Goal: Information Seeking & Learning: Learn about a topic

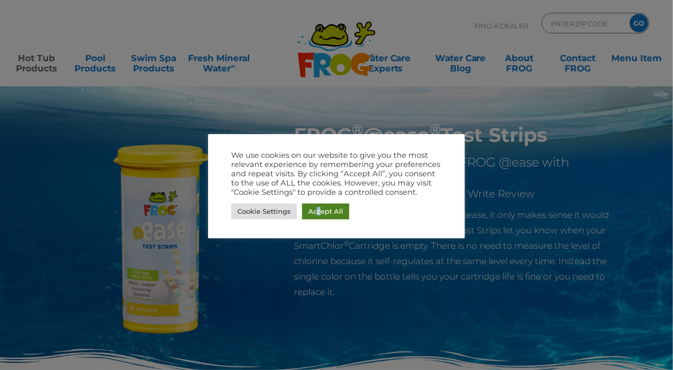
click at [318, 211] on link "Accept All" at bounding box center [325, 211] width 47 height 16
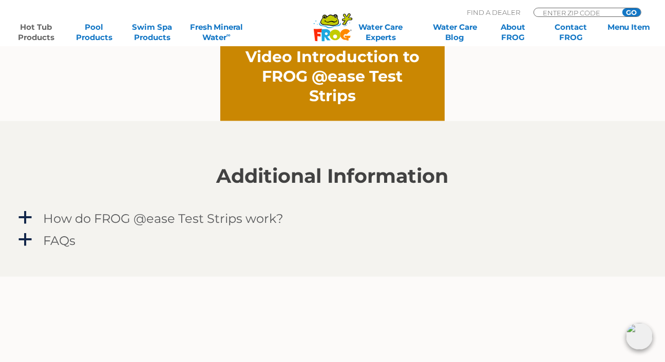
scroll to position [822, 0]
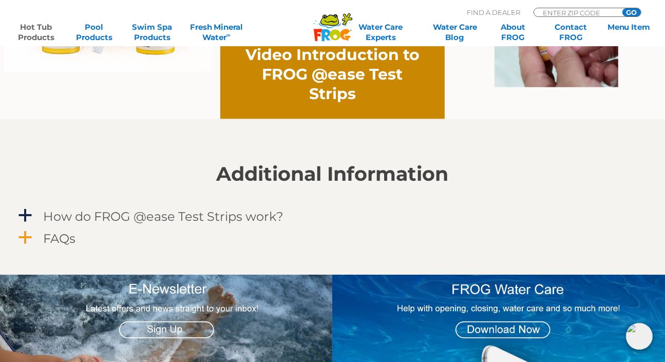
click at [22, 242] on span "a" at bounding box center [25, 237] width 15 height 15
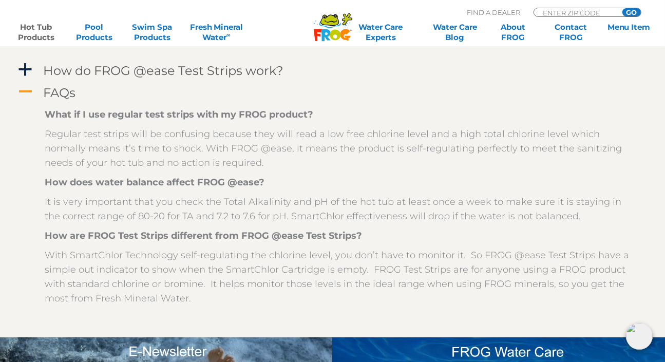
scroll to position [976, 0]
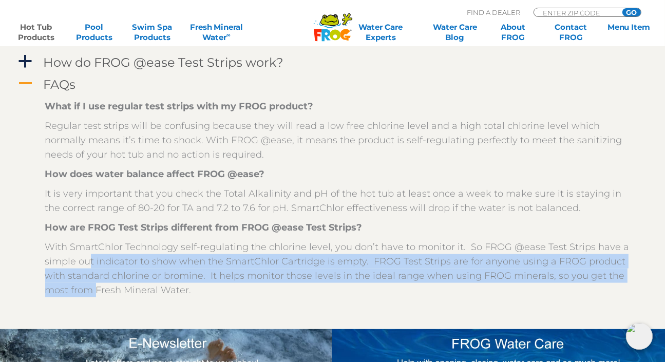
drag, startPoint x: 87, startPoint y: 260, endPoint x: 98, endPoint y: 286, distance: 28.3
click at [98, 286] on p "With SmartChlor Technology self-regulating the chlorine level, you don’t have t…" at bounding box center [340, 269] width 591 height 58
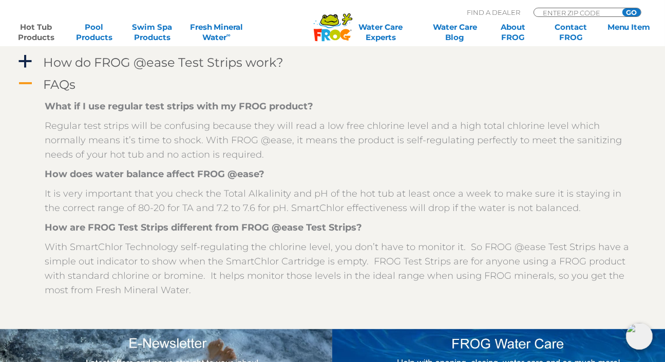
drag, startPoint x: 113, startPoint y: 287, endPoint x: 134, endPoint y: 283, distance: 20.9
click at [115, 287] on p "With SmartChlor Technology self-regulating the chlorine level, you don’t have t…" at bounding box center [340, 269] width 591 height 58
click at [136, 283] on p "With SmartChlor Technology self-regulating the chlorine level, you don’t have t…" at bounding box center [340, 269] width 591 height 58
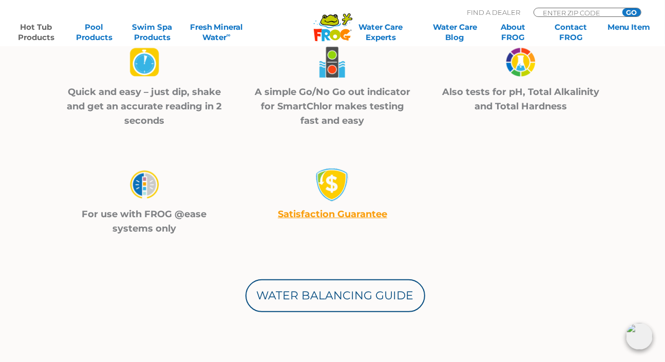
scroll to position [359, 0]
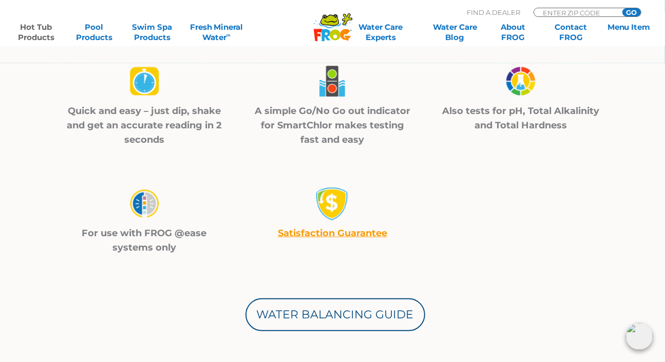
click at [442, 269] on div "Water Balancing Guide" at bounding box center [333, 293] width 616 height 77
click at [453, 250] on div "For use with FROG @ease systems only Satisfaction Guarantee" at bounding box center [332, 201] width 565 height 108
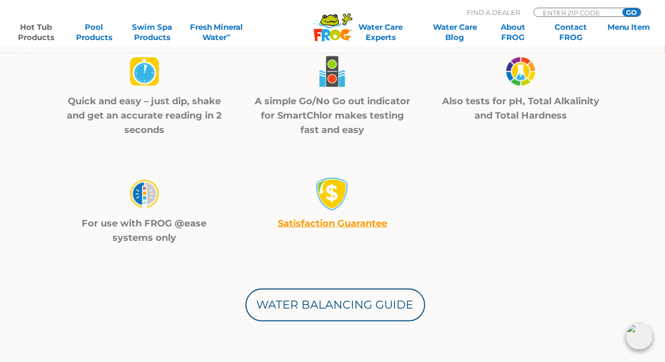
scroll to position [514, 0]
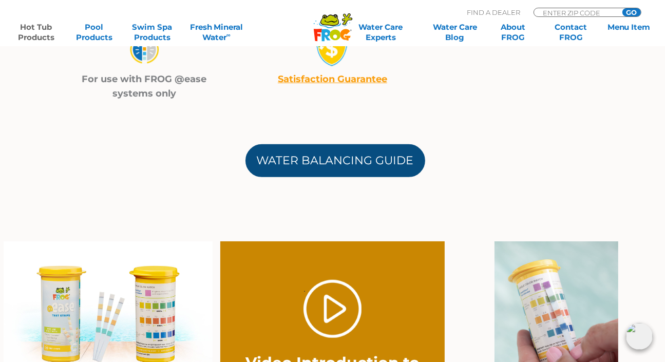
click at [339, 161] on link "Water Balancing Guide" at bounding box center [335, 160] width 180 height 33
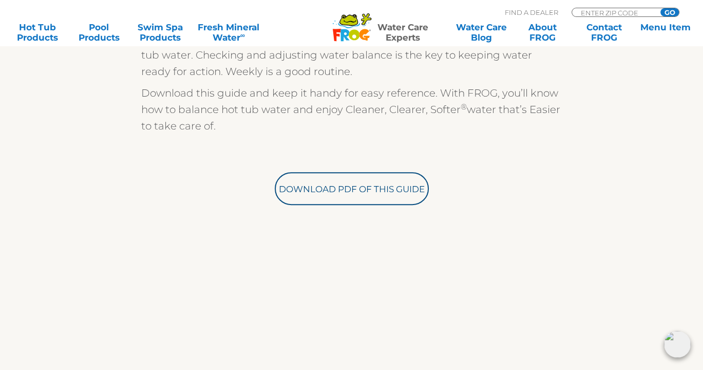
scroll to position [318, 0]
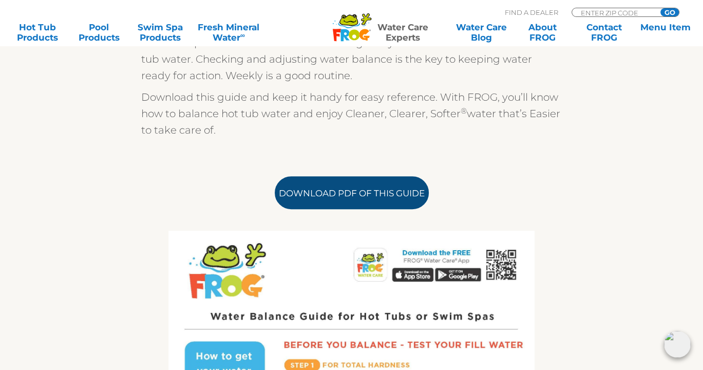
click at [377, 201] on link "Download PDF of this Guide" at bounding box center [352, 192] width 154 height 33
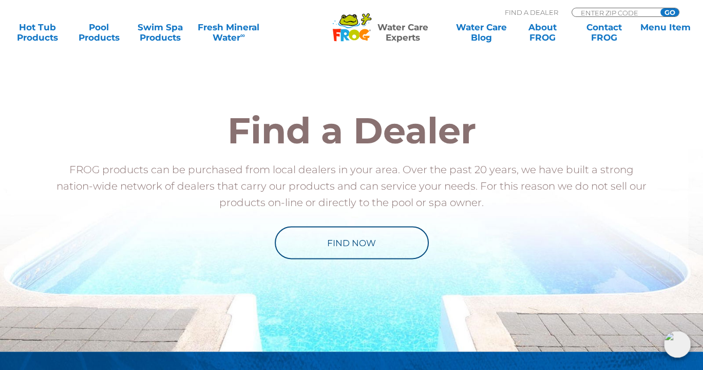
scroll to position [1181, 0]
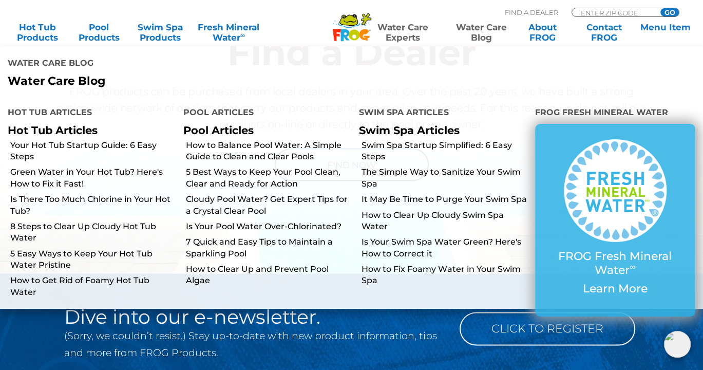
click at [491, 33] on link "Water Care Blog" at bounding box center [481, 32] width 54 height 21
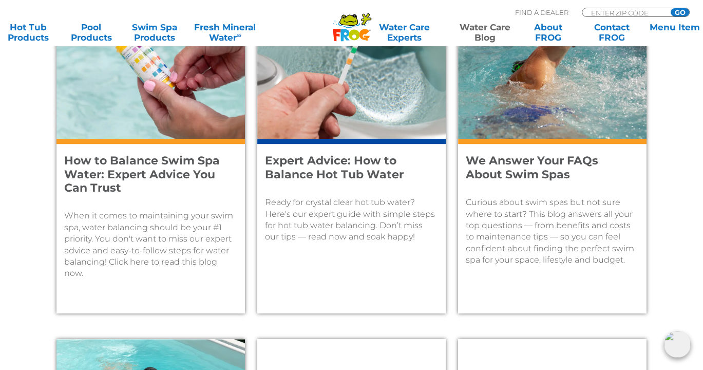
scroll to position [458, 0]
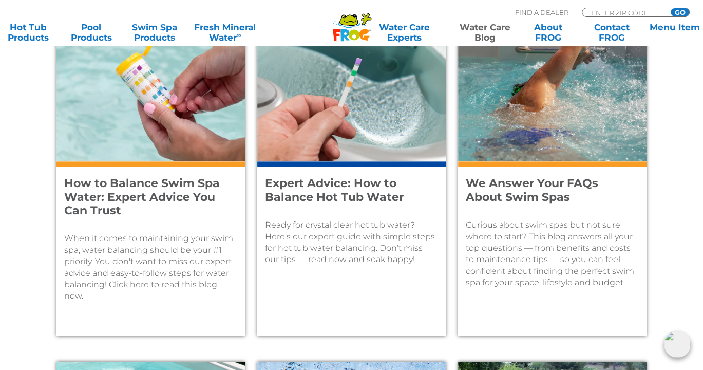
click at [361, 195] on h4 "Expert Advice: How to Balance Hot Tub Water" at bounding box center [344, 190] width 159 height 27
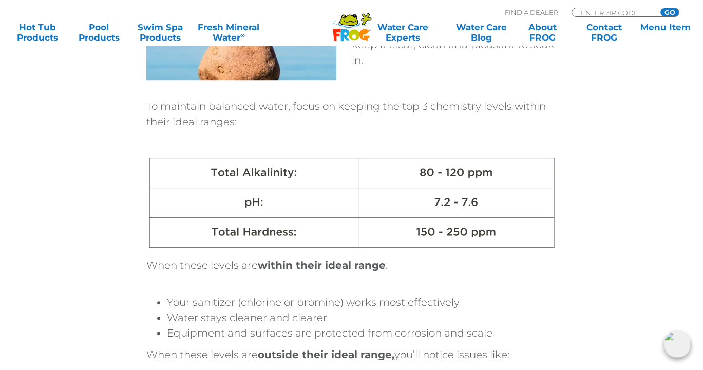
scroll to position [822, 0]
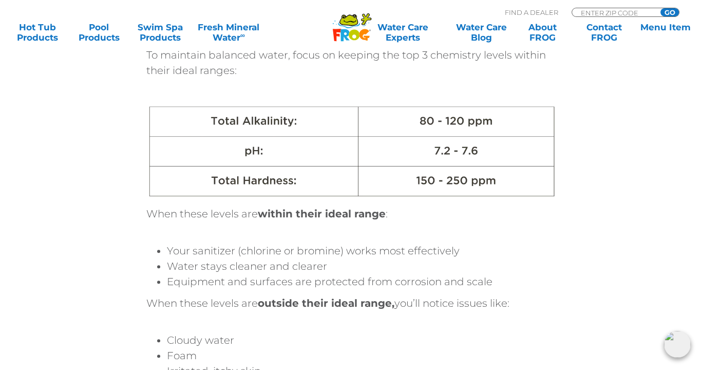
click at [218, 297] on p "When these levels are outside their ideal range, you’ll notice issues like:" at bounding box center [351, 302] width 411 height 15
click at [188, 277] on li "Equipment and surfaces are protected from corrosion and scale" at bounding box center [362, 281] width 390 height 11
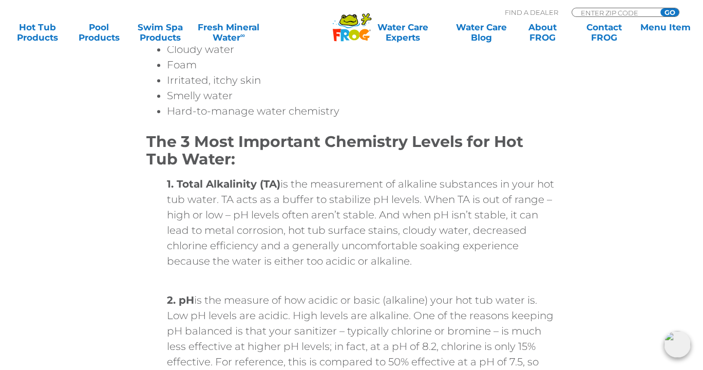
scroll to position [1130, 0]
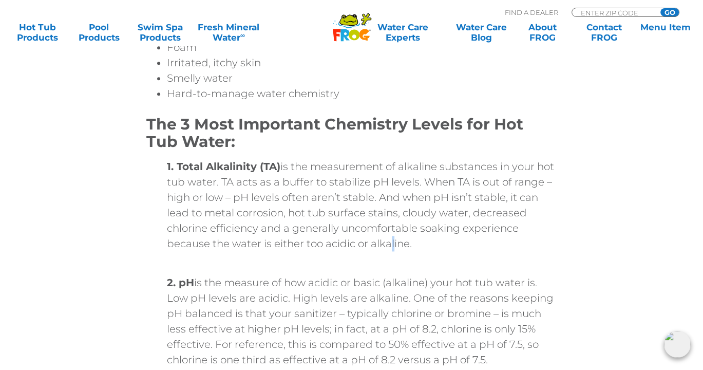
click at [392, 242] on p "1. Total Alkalinity (TA) is the measurement of alkaline substances in your hot …" at bounding box center [351, 205] width 411 height 92
click at [299, 220] on p "1. Total Alkalinity (TA) is the measurement of alkaline substances in your hot …" at bounding box center [351, 205] width 411 height 92
drag, startPoint x: 257, startPoint y: 214, endPoint x: 208, endPoint y: 211, distance: 48.9
click at [256, 214] on p "1. Total Alkalinity (TA) is the measurement of alkaline substances in your hot …" at bounding box center [351, 205] width 411 height 92
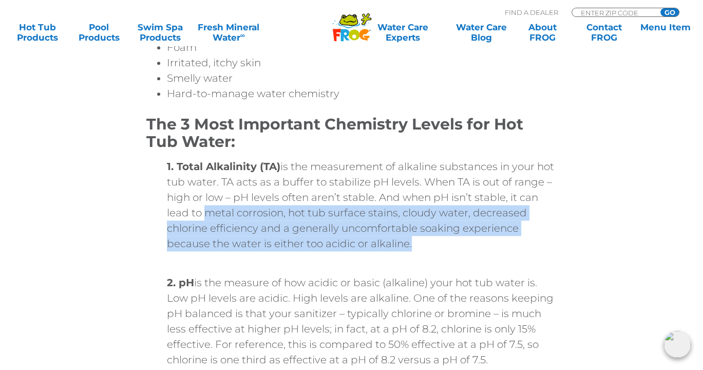
drag, startPoint x: 208, startPoint y: 211, endPoint x: 453, endPoint y: 239, distance: 247.1
click at [453, 239] on p "1. Total Alkalinity (TA) is the measurement of alkaline substances in your hot …" at bounding box center [351, 205] width 411 height 92
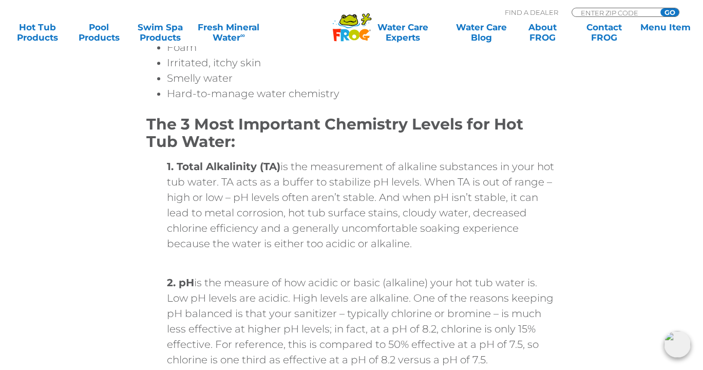
click at [394, 241] on p "1. Total Alkalinity (TA) is the measurement of alkaline substances in your hot …" at bounding box center [351, 205] width 411 height 92
click at [307, 236] on p "1. Total Alkalinity (TA) is the measurement of alkaline substances in your hot …" at bounding box center [351, 205] width 411 height 92
drag, startPoint x: 365, startPoint y: 234, endPoint x: 384, endPoint y: 240, distance: 19.8
click at [366, 235] on p "1. Total Alkalinity (TA) is the measurement of alkaline substances in your hot …" at bounding box center [351, 205] width 411 height 92
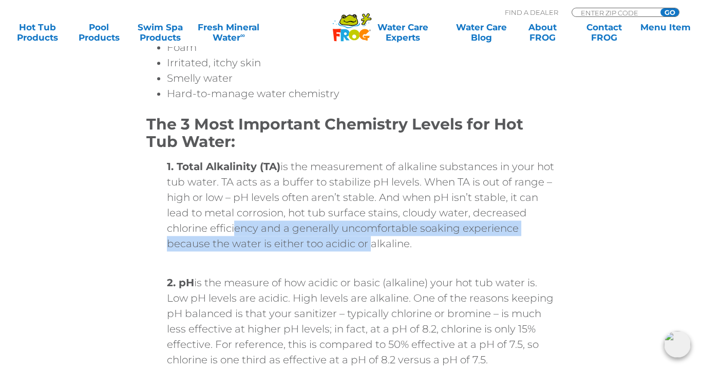
drag, startPoint x: 359, startPoint y: 241, endPoint x: 234, endPoint y: 229, distance: 125.8
click at [234, 230] on p "1. Total Alkalinity (TA) is the measurement of alkaline substances in your hot …" at bounding box center [351, 205] width 411 height 92
click at [234, 229] on p "1. Total Alkalinity (TA) is the measurement of alkaline substances in your hot …" at bounding box center [351, 205] width 411 height 92
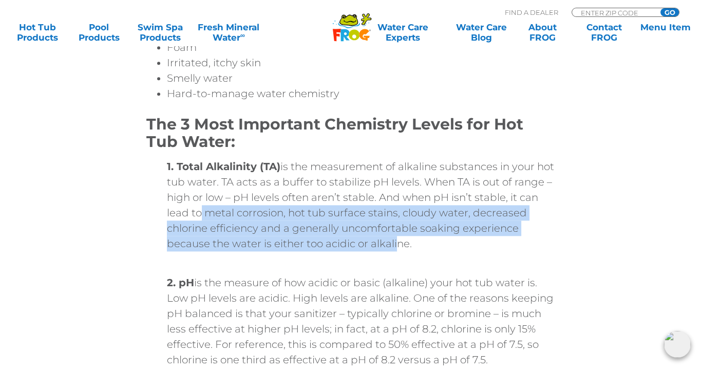
drag, startPoint x: 198, startPoint y: 219, endPoint x: 398, endPoint y: 245, distance: 202.0
click at [398, 245] on p "1. Total Alkalinity (TA) is the measurement of alkaline substances in your hot …" at bounding box center [351, 205] width 411 height 92
drag, startPoint x: 398, startPoint y: 245, endPoint x: 407, endPoint y: 245, distance: 8.2
click at [399, 245] on p "1. Total Alkalinity (TA) is the measurement of alkaline substances in your hot …" at bounding box center [351, 205] width 411 height 92
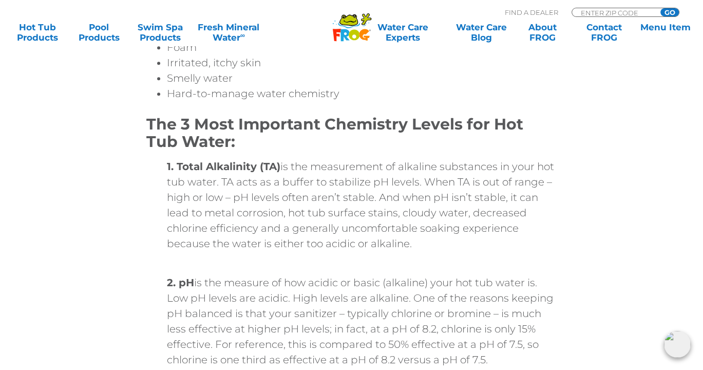
click at [413, 245] on p "1. Total Alkalinity (TA) is the measurement of alkaline substances in your hot …" at bounding box center [351, 205] width 411 height 92
click at [350, 245] on p "1. Total Alkalinity (TA) is the measurement of alkaline substances in your hot …" at bounding box center [351, 205] width 411 height 92
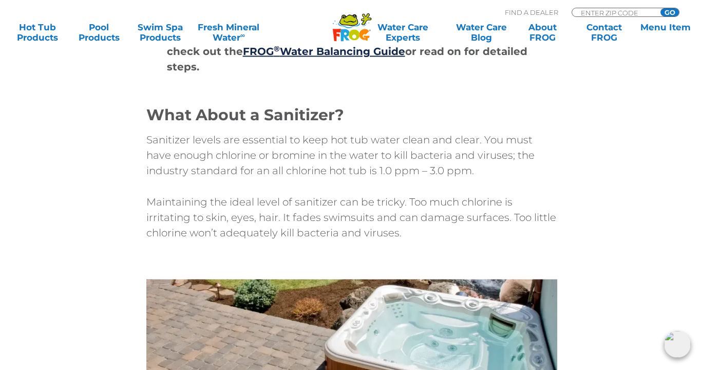
scroll to position [1592, 0]
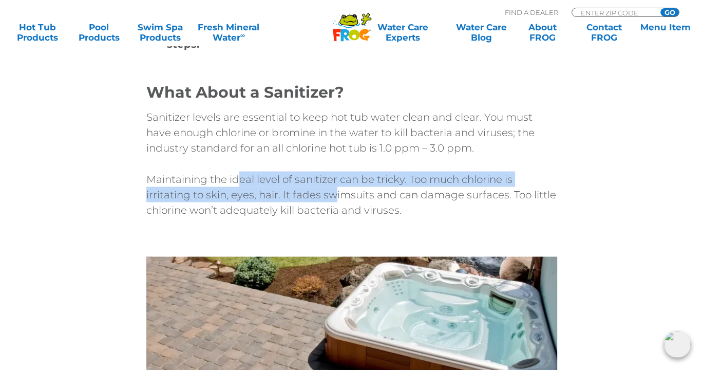
drag, startPoint x: 251, startPoint y: 173, endPoint x: 335, endPoint y: 177, distance: 84.3
click at [335, 177] on p "Maintaining the ideal level of sanitizer can be tricky. Too much chlorine is ir…" at bounding box center [351, 194] width 411 height 46
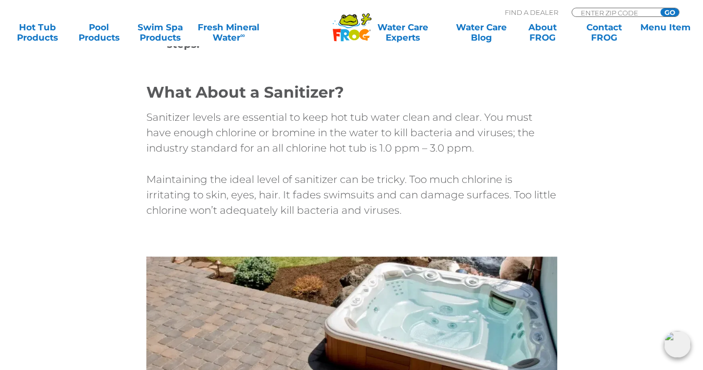
click at [333, 183] on p "Maintaining the ideal level of sanitizer can be tricky. Too much chlorine is ir…" at bounding box center [351, 194] width 411 height 46
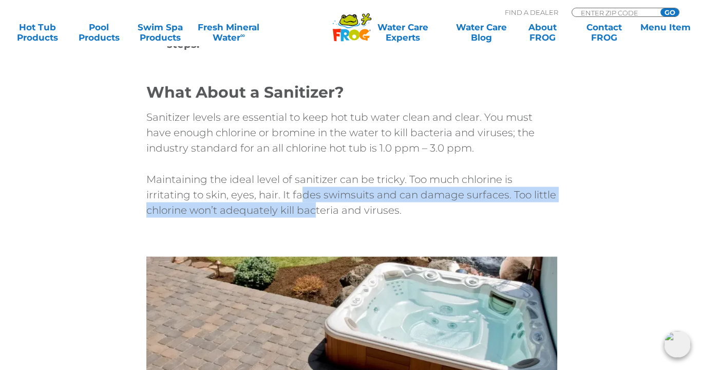
drag, startPoint x: 307, startPoint y: 184, endPoint x: 276, endPoint y: 178, distance: 31.4
click at [284, 182] on p "Maintaining the ideal level of sanitizer can be tricky. Too much chlorine is ir…" at bounding box center [351, 194] width 411 height 46
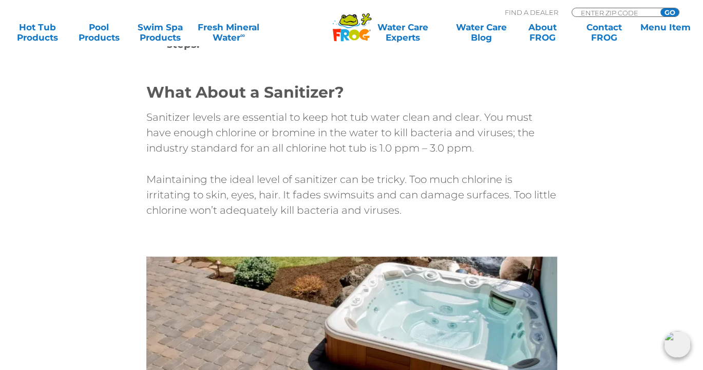
click at [276, 178] on p "Maintaining the ideal level of sanitizer can be tricky. Too much chlorine is ir…" at bounding box center [351, 194] width 411 height 46
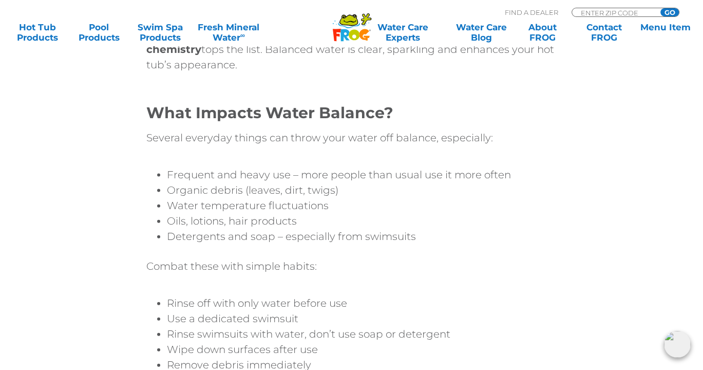
scroll to position [2054, 0]
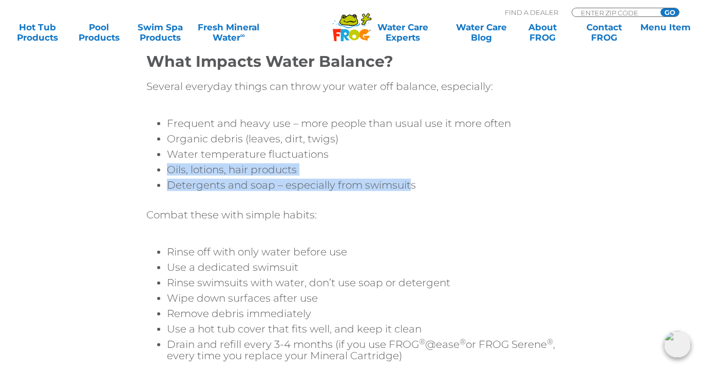
drag, startPoint x: 410, startPoint y: 169, endPoint x: 199, endPoint y: 140, distance: 213.1
click at [203, 145] on div "Water Balance: Your #1 Priority When it comes to maintaining your hot tub, bala…" at bounding box center [351, 157] width 411 height 423
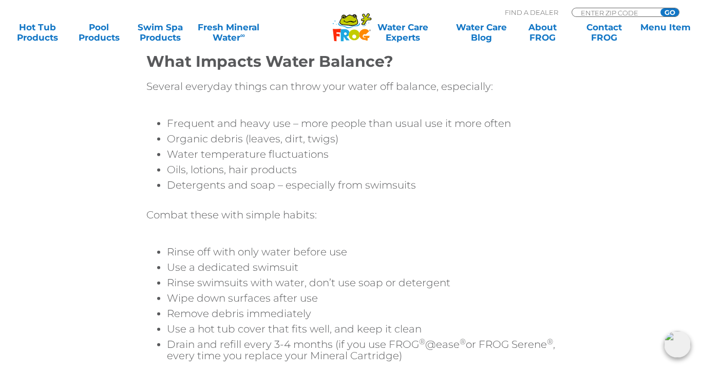
click at [199, 148] on li "Water temperature fluctuations" at bounding box center [362, 153] width 390 height 11
click at [199, 133] on li "Organic debris (leaves, dirt, twigs)" at bounding box center [362, 138] width 390 height 11
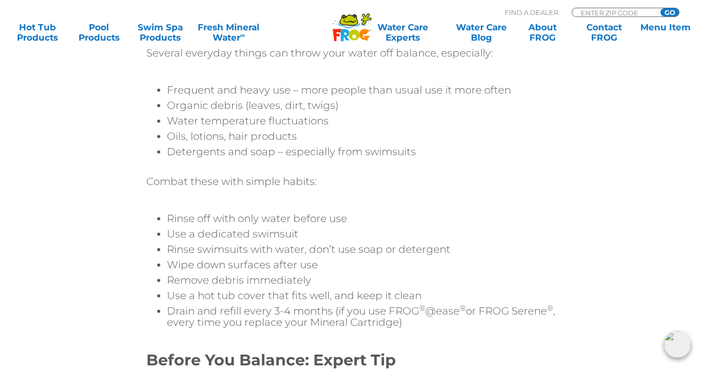
scroll to position [2105, 0]
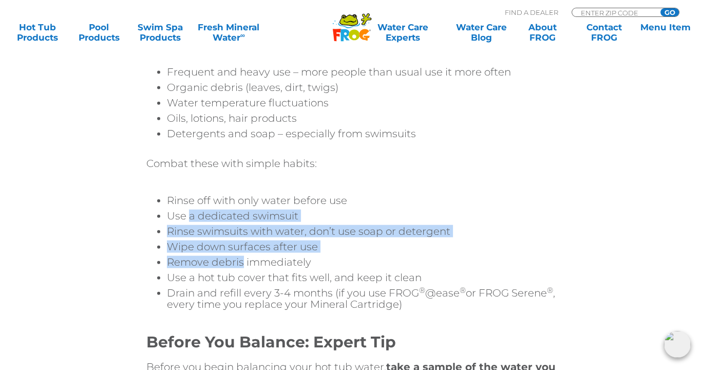
drag, startPoint x: 189, startPoint y: 194, endPoint x: 242, endPoint y: 250, distance: 77.0
click at [241, 250] on div "Water Balance: Your #1 Priority When it comes to maintaining your hot tub, bala…" at bounding box center [351, 106] width 411 height 423
click at [242, 256] on li "Remove debris immediately" at bounding box center [362, 261] width 390 height 11
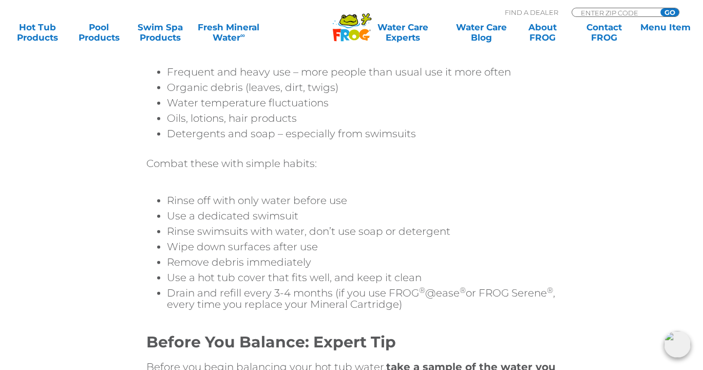
drag, startPoint x: 242, startPoint y: 265, endPoint x: 242, endPoint y: 282, distance: 17.5
click at [242, 272] on li "Use a hot tub cover that fits well, and keep it clean" at bounding box center [362, 277] width 390 height 11
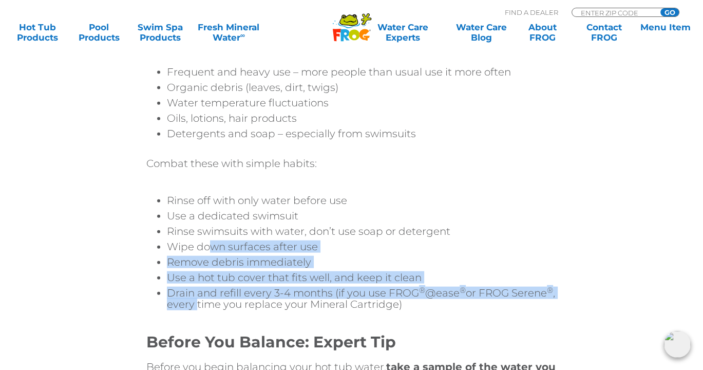
drag, startPoint x: 242, startPoint y: 282, endPoint x: 209, endPoint y: 223, distance: 68.3
click at [209, 223] on div "Water Balance: Your #1 Priority When it comes to maintaining your hot tub, bala…" at bounding box center [351, 106] width 411 height 423
click at [209, 237] on div at bounding box center [351, 239] width 411 height 4
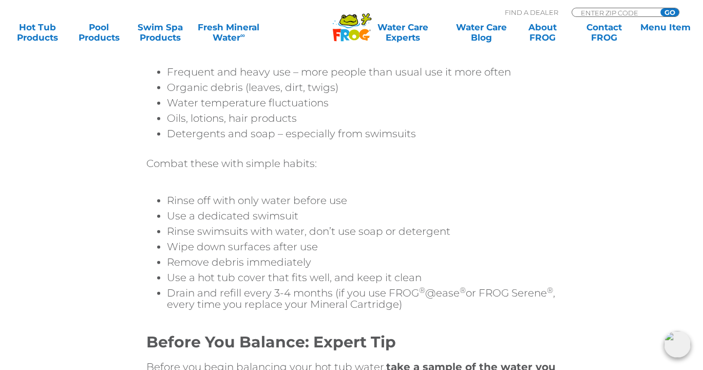
click at [205, 221] on div at bounding box center [351, 223] width 411 height 4
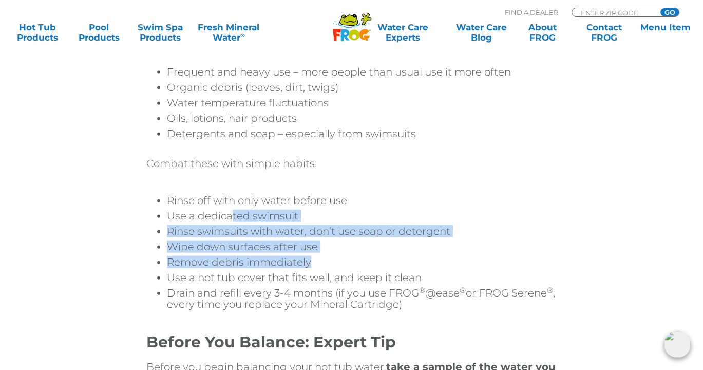
drag, startPoint x: 251, startPoint y: 208, endPoint x: 314, endPoint y: 243, distance: 72.4
click at [313, 242] on div "Water Balance: Your #1 Priority When it comes to maintaining your hot tub, bala…" at bounding box center [351, 106] width 411 height 423
click at [314, 256] on li "Remove debris immediately" at bounding box center [362, 261] width 390 height 11
drag, startPoint x: 278, startPoint y: 237, endPoint x: 241, endPoint y: 200, distance: 52.3
click at [244, 205] on div "Water Balance: Your #1 Priority When it comes to maintaining your hot tub, bala…" at bounding box center [351, 106] width 411 height 423
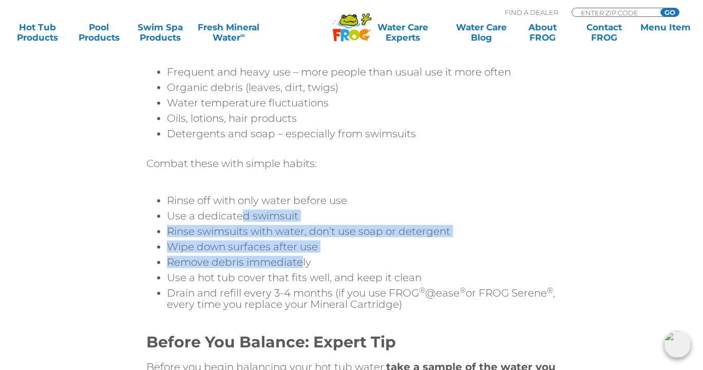
click at [239, 210] on li "Use a dedicated swimsuit" at bounding box center [362, 215] width 390 height 11
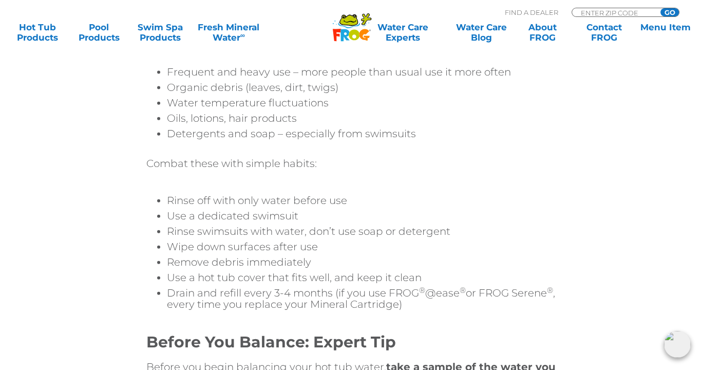
click at [234, 195] on li "Rinse off with only water before use" at bounding box center [362, 200] width 390 height 11
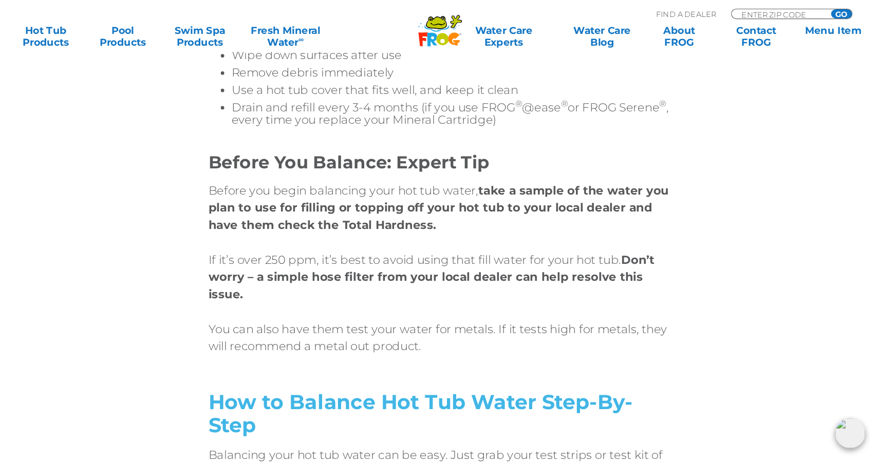
scroll to position [2311, 0]
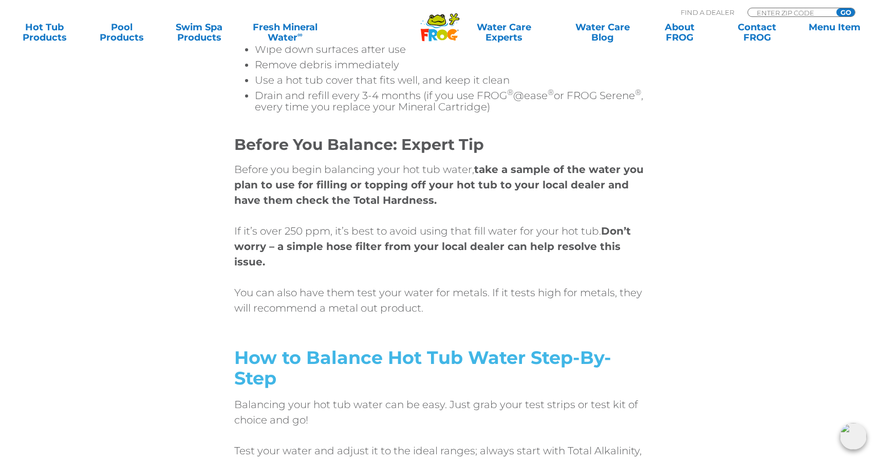
click at [578, 232] on strong "Don’t worry – a simple hose filter from your local dealer can help resolve this…" at bounding box center [432, 246] width 396 height 43
drag, startPoint x: 275, startPoint y: 237, endPoint x: 268, endPoint y: 240, distance: 7.8
click at [273, 237] on p "If it’s over 250 ppm, it’s best to avoid using that fill water for your hot tub…" at bounding box center [439, 246] width 411 height 46
click at [262, 244] on strong "Don’t worry – a simple hose filter from your local dealer can help resolve this…" at bounding box center [432, 246] width 396 height 43
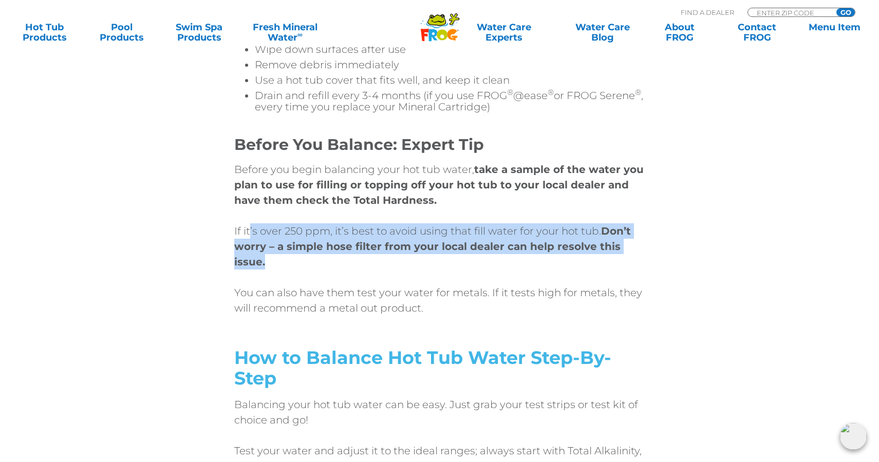
drag, startPoint x: 269, startPoint y: 237, endPoint x: 249, endPoint y: 213, distance: 31.8
click at [250, 223] on p "If it’s over 250 ppm, it’s best to avoid using that fill water for your hot tub…" at bounding box center [439, 246] width 411 height 46
click at [249, 223] on p "If it’s over 250 ppm, it’s best to avoid using that fill water for your hot tub…" at bounding box center [439, 246] width 411 height 46
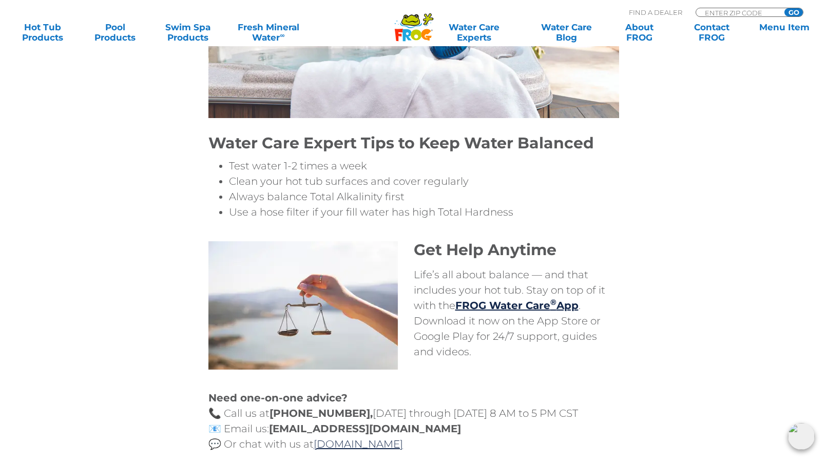
scroll to position [3915, 0]
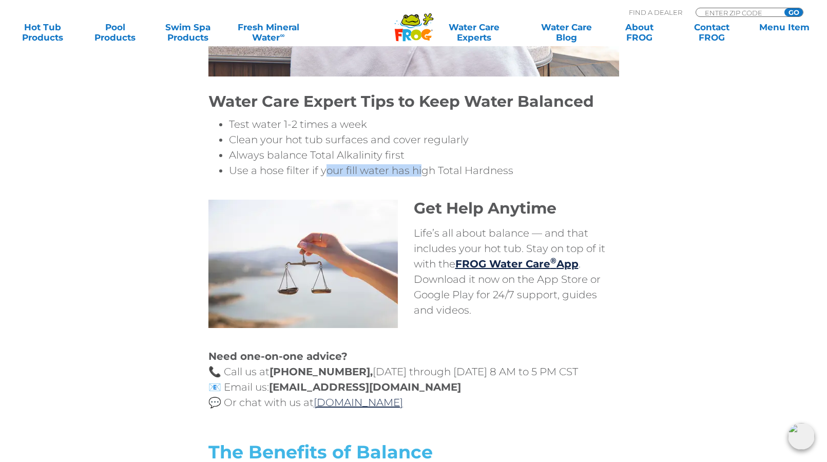
drag, startPoint x: 420, startPoint y: 156, endPoint x: 317, endPoint y: 156, distance: 102.7
click at [323, 165] on li "Use a hose filter if your fill water has high Total Hardness" at bounding box center [424, 170] width 390 height 11
click at [317, 165] on li "Use a hose filter if your fill water has high Total Hardness" at bounding box center [424, 170] width 390 height 11
drag, startPoint x: 310, startPoint y: 156, endPoint x: 456, endPoint y: 155, distance: 145.8
click at [456, 165] on li "Use a hose filter if your fill water has high Total Hardness" at bounding box center [424, 170] width 390 height 11
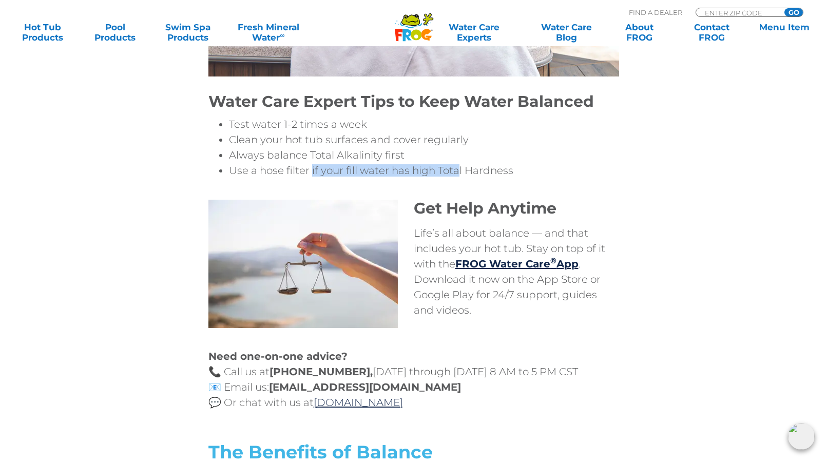
click at [456, 165] on li "Use a hose filter if your fill water has high Total Hardness" at bounding box center [424, 170] width 390 height 11
click at [476, 165] on li "Use a hose filter if your fill water has high Total Hardness" at bounding box center [424, 170] width 390 height 11
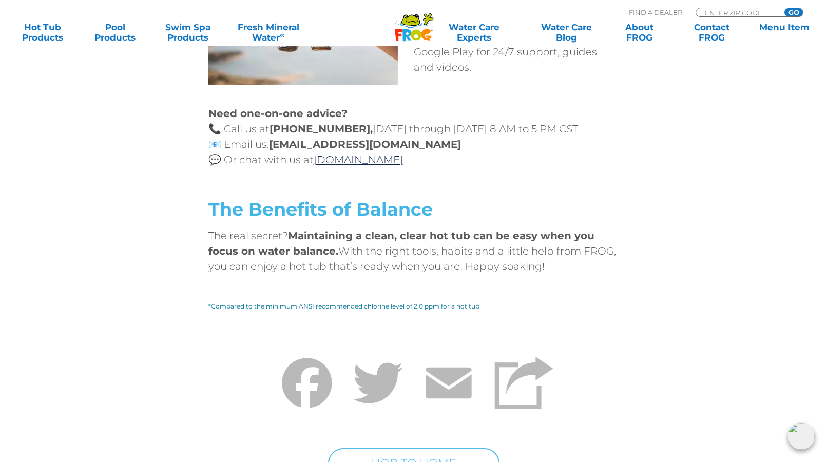
scroll to position [4236, 0]
